Goal: Task Accomplishment & Management: Use online tool/utility

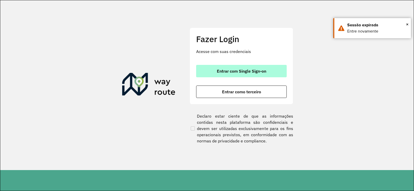
click at [263, 65] on button "Entrar com Single Sign-on" at bounding box center [241, 71] width 91 height 12
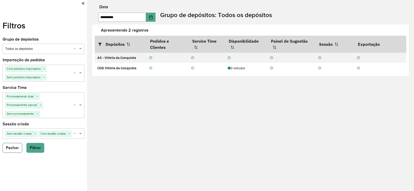
click at [17, 148] on button "Fechar" at bounding box center [13, 148] width 20 height 10
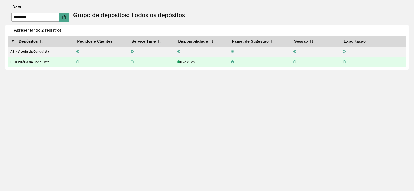
click at [93, 64] on div at bounding box center [100, 62] width 49 height 5
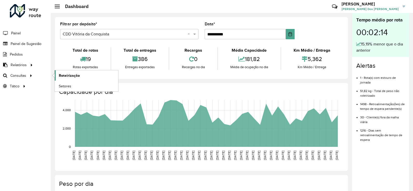
click at [65, 76] on span "Roteirização" at bounding box center [69, 75] width 21 height 5
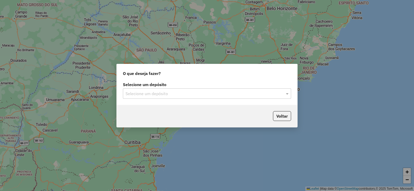
click at [223, 98] on div "Selecione um depósito" at bounding box center [207, 94] width 168 height 10
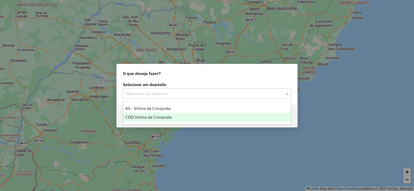
click at [186, 116] on div "CDD Vitória da Conquista" at bounding box center [207, 117] width 168 height 9
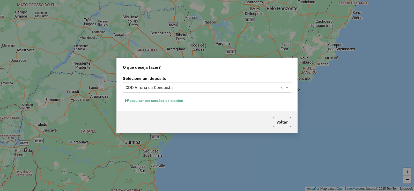
click at [209, 119] on div "Voltar" at bounding box center [207, 122] width 181 height 22
click at [156, 100] on button "Pesquisar por sessões existentes" at bounding box center [154, 101] width 62 height 8
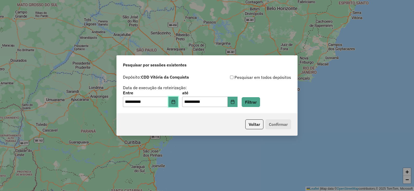
click at [175, 102] on icon "Choose Date" at bounding box center [173, 102] width 3 height 4
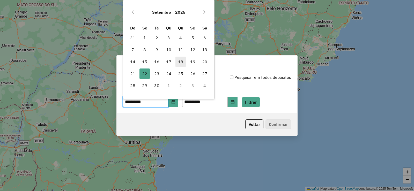
click at [182, 63] on span "18" at bounding box center [181, 62] width 10 height 10
type input "**********"
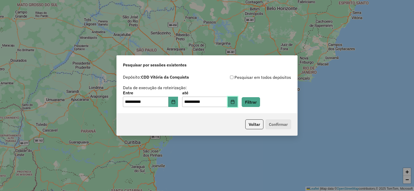
click at [235, 101] on icon "Choose Date" at bounding box center [233, 102] width 4 height 4
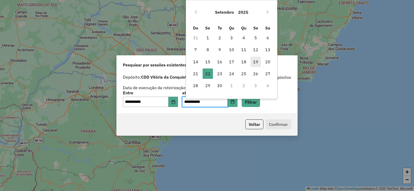
click at [257, 64] on span "19" at bounding box center [256, 62] width 10 height 10
type input "**********"
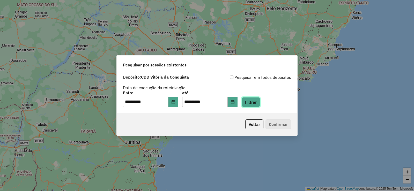
click at [260, 100] on button "Filtrar" at bounding box center [251, 102] width 18 height 10
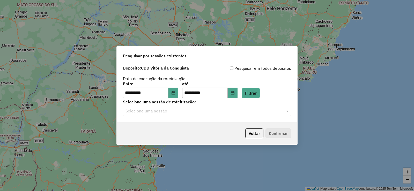
click at [170, 114] on div "Selecione uma sessão" at bounding box center [207, 111] width 168 height 10
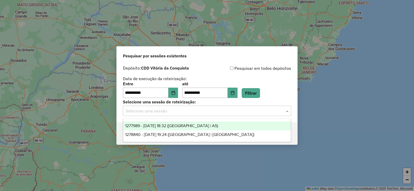
click at [178, 126] on span "1277989 - 18/09/2025 18:32 (Rota | AS)" at bounding box center [171, 126] width 93 height 4
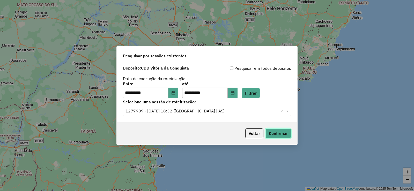
click at [271, 133] on button "Confirmar" at bounding box center [279, 134] width 26 height 10
click at [223, 103] on label "Selecione uma sessão de roteirização:" at bounding box center [207, 102] width 168 height 6
click at [225, 112] on input "text" at bounding box center [202, 111] width 153 height 6
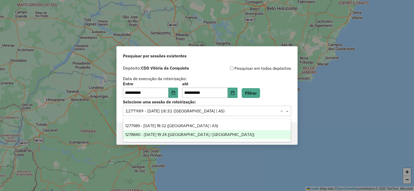
click at [191, 132] on div "1278840 - 19/09/2025 19:24 (Rota | AS)" at bounding box center [207, 134] width 168 height 9
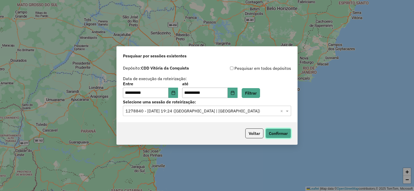
click at [281, 132] on button "Confirmar" at bounding box center [279, 134] width 26 height 10
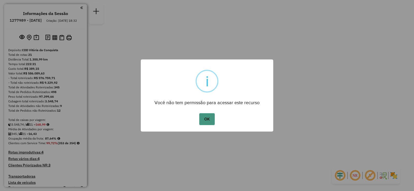
click at [208, 120] on button "OK" at bounding box center [206, 119] width 15 height 12
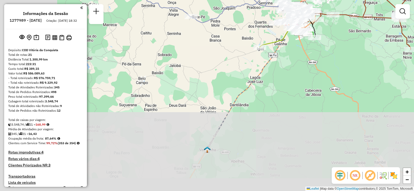
drag, startPoint x: 185, startPoint y: 155, endPoint x: 291, endPoint y: 65, distance: 138.6
click at [292, 68] on div "Janela de atendimento Grade de atendimento Capacidade Transportadoras Veículos …" at bounding box center [207, 95] width 414 height 191
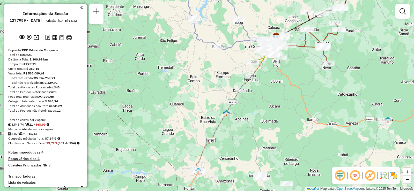
drag, startPoint x: 292, startPoint y: 78, endPoint x: 266, endPoint y: 89, distance: 27.8
click at [266, 89] on div "Janela de atendimento Grade de atendimento Capacidade Transportadoras Veículos …" at bounding box center [207, 95] width 414 height 191
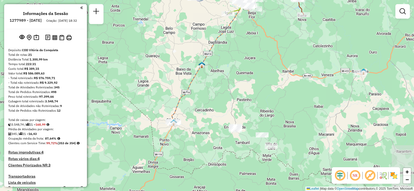
drag, startPoint x: 244, startPoint y: 143, endPoint x: 218, endPoint y: 93, distance: 56.1
click at [219, 94] on div "Janela de atendimento Grade de atendimento Capacidade Transportadoras Veículos …" at bounding box center [207, 95] width 414 height 191
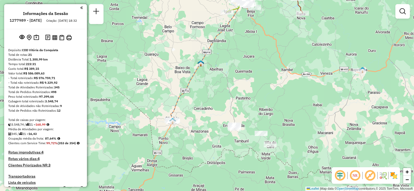
drag, startPoint x: 164, startPoint y: 110, endPoint x: 173, endPoint y: 103, distance: 11.4
click at [173, 103] on div "Janela de atendimento Grade de atendimento Capacidade Transportadoras Veículos …" at bounding box center [207, 95] width 414 height 191
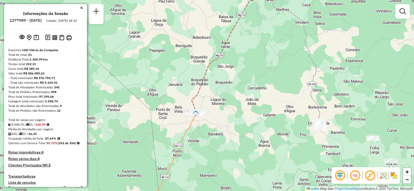
drag, startPoint x: 170, startPoint y: 102, endPoint x: 180, endPoint y: 90, distance: 16.0
click at [180, 90] on div "Janela de atendimento Grade de atendimento Capacidade Transportadoras Veículos …" at bounding box center [207, 95] width 414 height 191
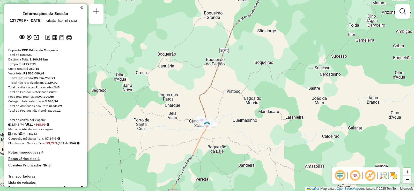
drag, startPoint x: 190, startPoint y: 108, endPoint x: 185, endPoint y: 90, distance: 19.0
click at [185, 91] on div "Janela de atendimento Grade de atendimento Capacidade Transportadoras Veículos …" at bounding box center [207, 95] width 414 height 191
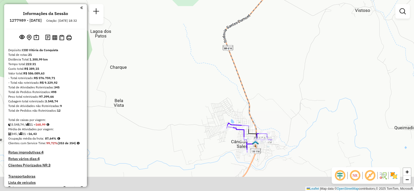
drag, startPoint x: 207, startPoint y: 130, endPoint x: 194, endPoint y: 81, distance: 51.2
click at [194, 81] on div "Janela de atendimento Grade de atendimento Capacidade Transportadoras Veículos …" at bounding box center [207, 95] width 414 height 191
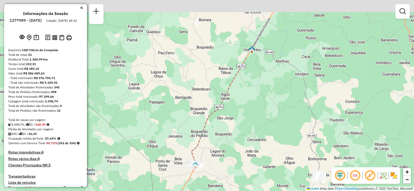
drag, startPoint x: 227, startPoint y: 83, endPoint x: 220, endPoint y: 165, distance: 83.1
click at [220, 165] on div "Janela de atendimento Grade de atendimento Capacidade Transportadoras Veículos …" at bounding box center [207, 95] width 414 height 191
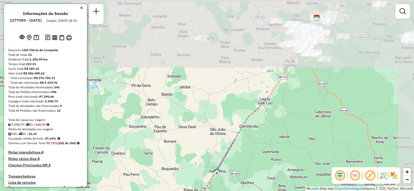
drag, startPoint x: 285, startPoint y: 43, endPoint x: 243, endPoint y: 170, distance: 133.6
click at [243, 170] on div "Janela de atendimento Grade de atendimento Capacidade Transportadoras Veículos …" at bounding box center [207, 95] width 414 height 191
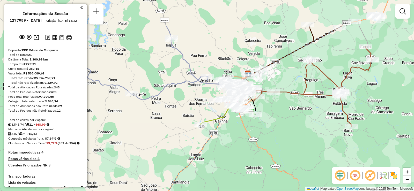
drag, startPoint x: 311, startPoint y: 81, endPoint x: 249, endPoint y: 126, distance: 76.5
click at [249, 126] on div "Janela de atendimento Grade de atendimento Capacidade Transportadoras Veículos …" at bounding box center [207, 95] width 414 height 191
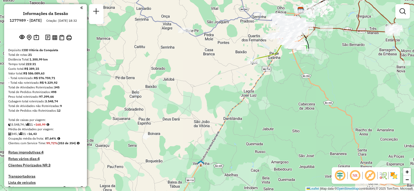
drag, startPoint x: 240, startPoint y: 133, endPoint x: 271, endPoint y: 73, distance: 67.8
click at [271, 74] on div "Janela de atendimento Grade de atendimento Capacidade Transportadoras Veículos …" at bounding box center [207, 95] width 414 height 191
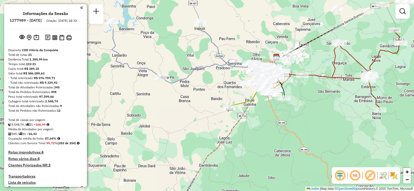
drag, startPoint x: 299, startPoint y: 65, endPoint x: 275, endPoint y: 114, distance: 53.7
click at [275, 114] on div "Janela de atendimento Grade de atendimento Capacidade Transportadoras Veículos …" at bounding box center [207, 95] width 414 height 191
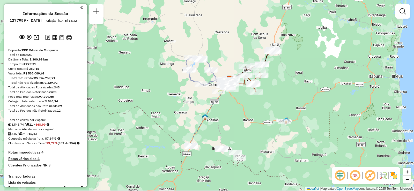
drag, startPoint x: 201, startPoint y: 123, endPoint x: 234, endPoint y: 108, distance: 35.5
click at [233, 108] on div "Janela de atendimento Grade de atendimento Capacidade Transportadoras Veículos …" at bounding box center [207, 95] width 414 height 191
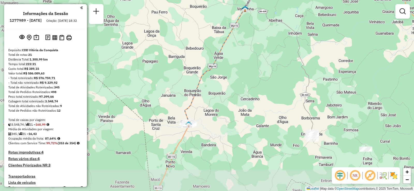
drag, startPoint x: 205, startPoint y: 145, endPoint x: 242, endPoint y: 97, distance: 60.7
click at [242, 97] on div "Janela de atendimento Grade de atendimento Capacidade Transportadoras Veículos …" at bounding box center [207, 95] width 414 height 191
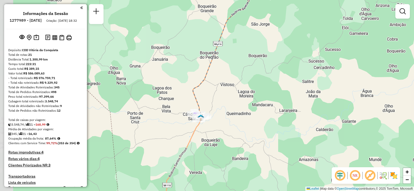
drag, startPoint x: 191, startPoint y: 106, endPoint x: 236, endPoint y: 92, distance: 46.7
click at [236, 92] on div "Janela de atendimento Grade de atendimento Capacidade Transportadoras Veículos …" at bounding box center [207, 95] width 414 height 191
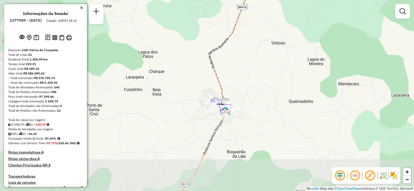
drag, startPoint x: 184, startPoint y: 119, endPoint x: 244, endPoint y: 83, distance: 70.5
click at [239, 86] on div "Janela de atendimento Grade de atendimento Capacidade Transportadoras Veículos …" at bounding box center [207, 95] width 414 height 191
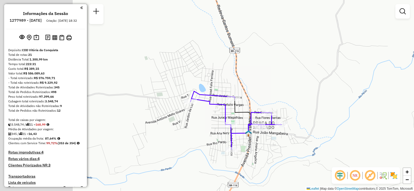
drag, startPoint x: 221, startPoint y: 92, endPoint x: 302, endPoint y: 33, distance: 100.5
click at [302, 33] on div "Janela de atendimento Grade de atendimento Capacidade Transportadoras Veículos …" at bounding box center [207, 95] width 414 height 191
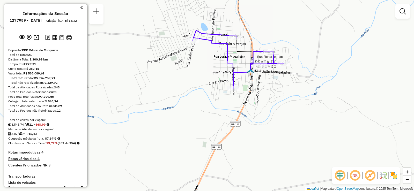
drag, startPoint x: 293, startPoint y: 97, endPoint x: 300, endPoint y: 108, distance: 13.0
click at [300, 108] on div "Janela de atendimento Grade de atendimento Capacidade Transportadoras Veículos …" at bounding box center [207, 95] width 414 height 191
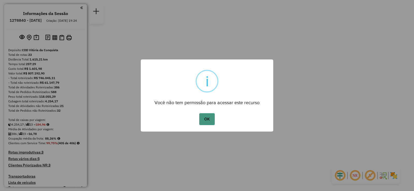
click at [208, 118] on button "OK" at bounding box center [206, 119] width 15 height 12
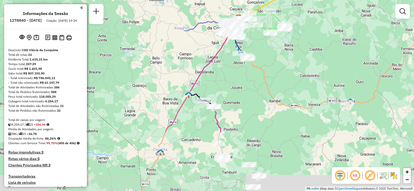
drag, startPoint x: 173, startPoint y: 163, endPoint x: 205, endPoint y: 85, distance: 84.1
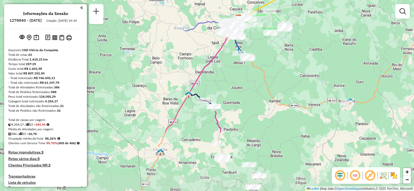
click at [205, 85] on div "Janela de atendimento Grade de atendimento Capacidade Transportadoras Veículos …" at bounding box center [207, 95] width 414 height 191
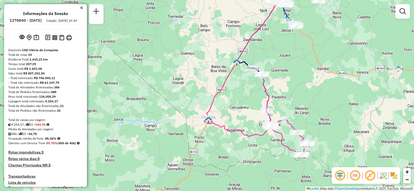
drag, startPoint x: 179, startPoint y: 130, endPoint x: 232, endPoint y: 95, distance: 64.0
click at [231, 93] on div "Janela de atendimento Grade de atendimento Capacidade Transportadoras Veículos …" at bounding box center [207, 95] width 414 height 191
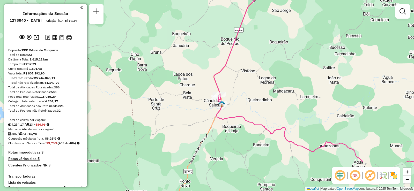
drag, startPoint x: 212, startPoint y: 120, endPoint x: 248, endPoint y: 84, distance: 51.3
click at [269, 71] on div "Janela de atendimento Grade de atendimento Capacidade Transportadoras Veículos …" at bounding box center [207, 95] width 414 height 191
